Goal: Information Seeking & Learning: Find specific fact

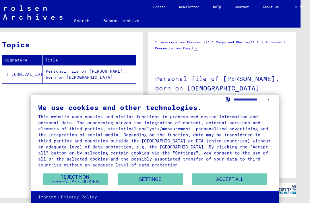
click at [134, 185] on button "Settings" at bounding box center [151, 180] width 66 height 12
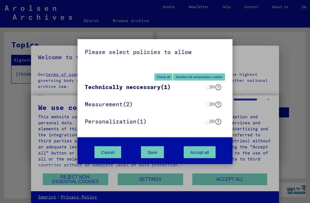
click at [104, 153] on button "Cancel" at bounding box center [108, 152] width 27 height 12
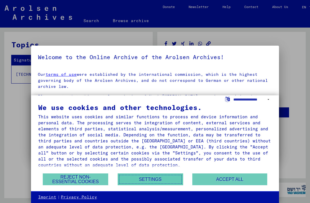
click at [66, 179] on button "Reject non-essential cookies" at bounding box center [76, 180] width 66 height 12
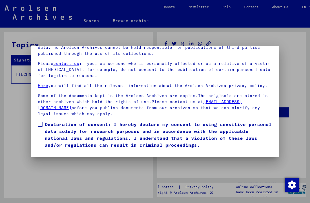
scroll to position [61, 0]
click at [52, 152] on button "I agree" at bounding box center [52, 157] width 28 height 11
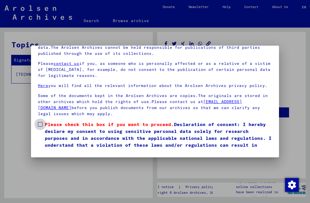
click at [41, 121] on label "Please check this box if you want to proceed. Declaration of consent: I hereby …" at bounding box center [155, 138] width 235 height 34
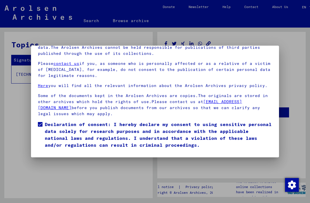
click at [49, 152] on button "I agree" at bounding box center [52, 157] width 28 height 11
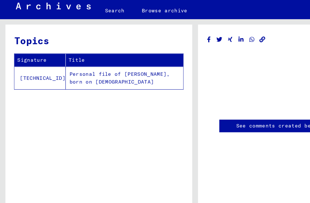
click at [53, 65] on td "Personal file of [PERSON_NAME], born on [DEMOGRAPHIC_DATA]" at bounding box center [98, 74] width 93 height 18
click at [52, 69] on td "Personal file of [PERSON_NAME], born on [DEMOGRAPHIC_DATA]" at bounding box center [98, 74] width 93 height 18
click at [62, 65] on td "Personal file of [PERSON_NAME], born on [DEMOGRAPHIC_DATA]" at bounding box center [98, 74] width 93 height 18
click at [71, 65] on td "Personal file of [PERSON_NAME], born on [DEMOGRAPHIC_DATA]" at bounding box center [98, 74] width 93 height 18
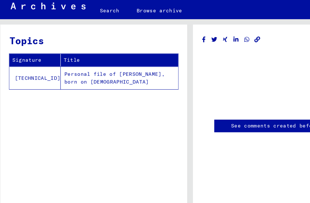
scroll to position [1, 5]
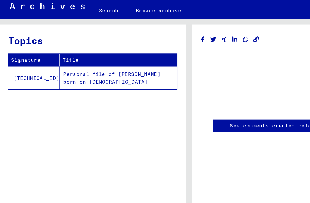
click at [127, 65] on td "Personal file of [PERSON_NAME], born on [DEMOGRAPHIC_DATA]" at bounding box center [93, 74] width 93 height 18
click at [84, 14] on link "Search" at bounding box center [86, 21] width 29 height 14
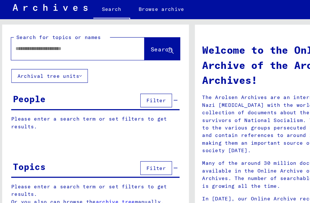
scroll to position [3, 3]
click at [61, 45] on div at bounding box center [53, 51] width 89 height 13
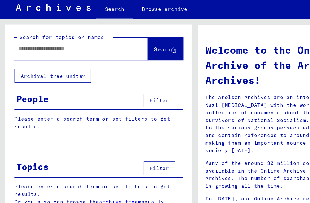
scroll to position [14, 0]
click at [28, 48] on input "text" at bounding box center [57, 51] width 85 height 6
type input "*"
type input "**********"
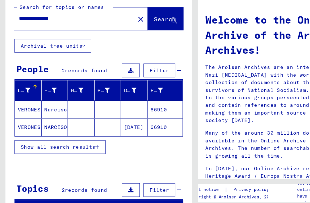
scroll to position [14, 0]
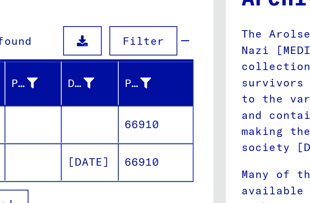
click at [109, 131] on mat-cell "66910" at bounding box center [123, 138] width 28 height 14
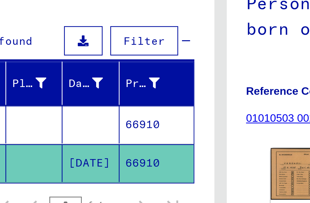
click at [110, 131] on mat-cell "66910" at bounding box center [124, 138] width 28 height 14
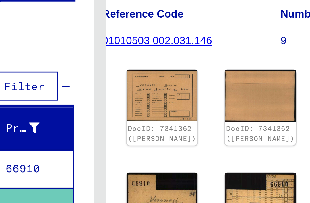
scroll to position [45, 8]
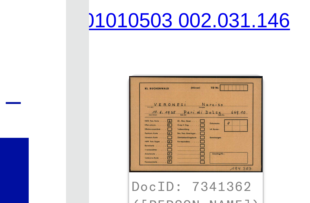
click at [160, 87] on img at bounding box center [173, 96] width 27 height 19
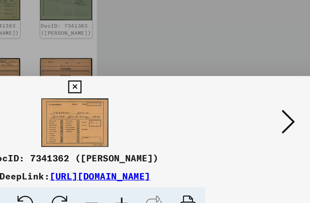
click at [262, 80] on icon at bounding box center [265, 87] width 7 height 14
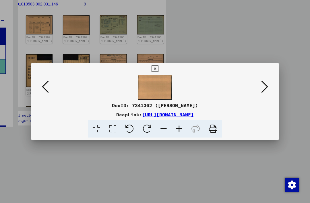
click at [160, 74] on button at bounding box center [155, 68] width 10 height 11
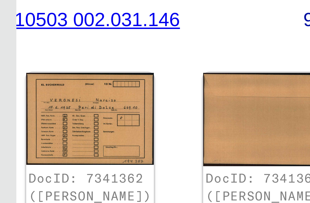
scroll to position [47, 14]
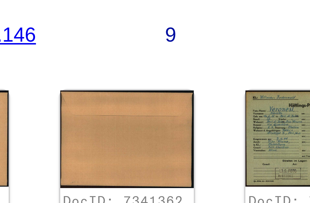
click at [228, 85] on img at bounding box center [241, 94] width 27 height 19
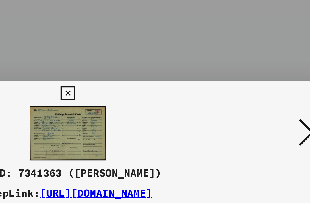
click at [51, 75] on img at bounding box center [155, 87] width 209 height 25
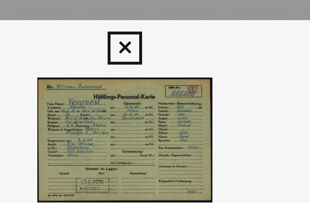
click at [51, 75] on img at bounding box center [155, 87] width 209 height 25
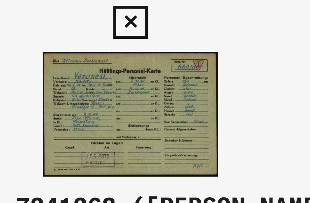
click at [51, 75] on img at bounding box center [155, 87] width 209 height 25
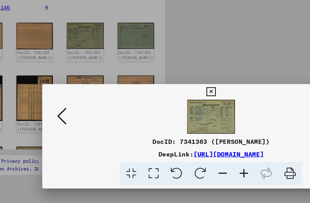
click at [154, 114] on link "[URL][DOMAIN_NAME]" at bounding box center [168, 115] width 52 height 6
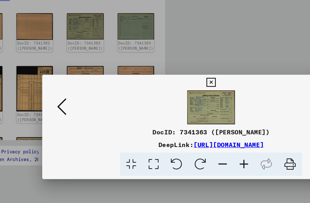
click at [51, 79] on button at bounding box center [45, 87] width 10 height 16
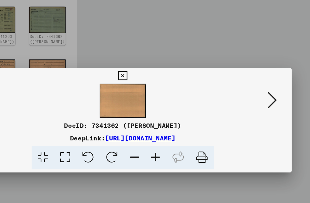
click at [160, 63] on button at bounding box center [155, 68] width 10 height 11
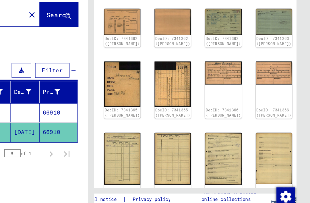
scroll to position [85, 9]
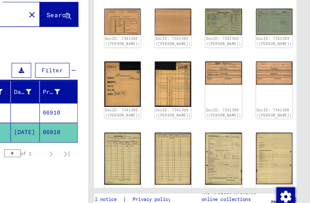
click at [159, 138] on img at bounding box center [172, 157] width 27 height 38
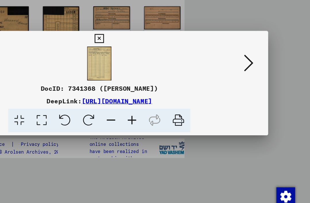
click at [72, 75] on img at bounding box center [155, 87] width 209 height 25
click at [68, 75] on img at bounding box center [155, 87] width 209 height 25
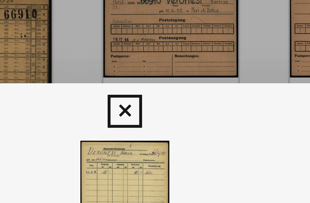
click at [150, 63] on div at bounding box center [155, 68] width 10 height 11
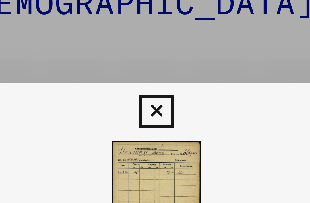
scroll to position [0, 0]
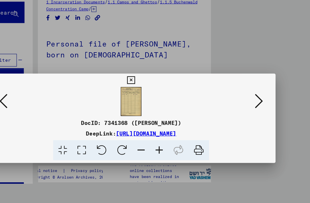
click at [158, 68] on icon at bounding box center [155, 69] width 7 height 7
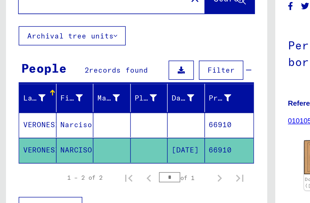
click at [128, 116] on mat-cell "66910" at bounding box center [132, 123] width 28 height 14
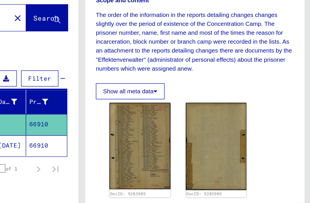
scroll to position [94, 0]
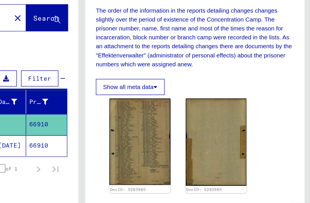
click at [164, 106] on img at bounding box center [184, 135] width 41 height 59
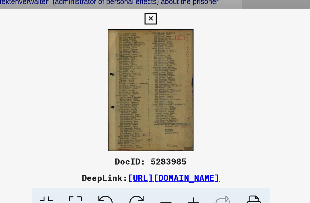
click at [142, 134] on link "[URL][DOMAIN_NAME]" at bounding box center [168, 137] width 52 height 6
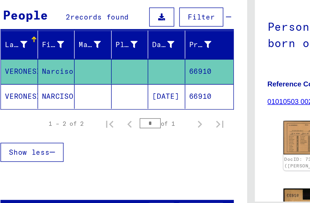
scroll to position [21, 0]
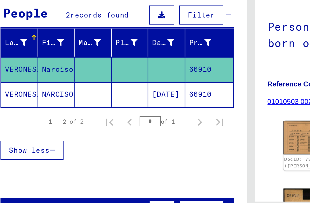
click at [110, 110] on mat-cell "66910" at bounding box center [121, 117] width 28 height 14
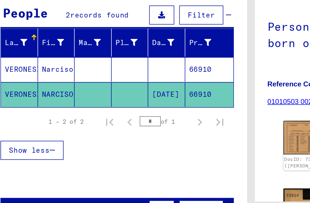
click at [110, 96] on mat-cell "66910" at bounding box center [121, 103] width 28 height 14
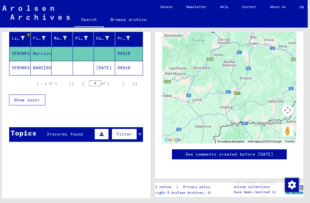
scroll to position [277, 0]
